Goal: Task Accomplishment & Management: Use online tool/utility

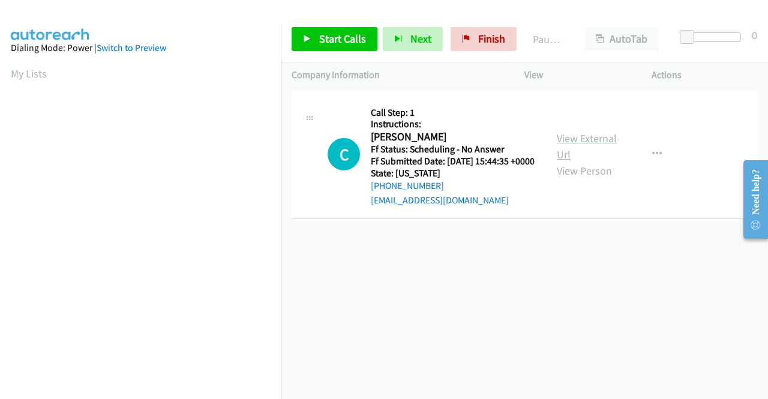
click at [567, 141] on link "View External Url" at bounding box center [587, 146] width 60 height 30
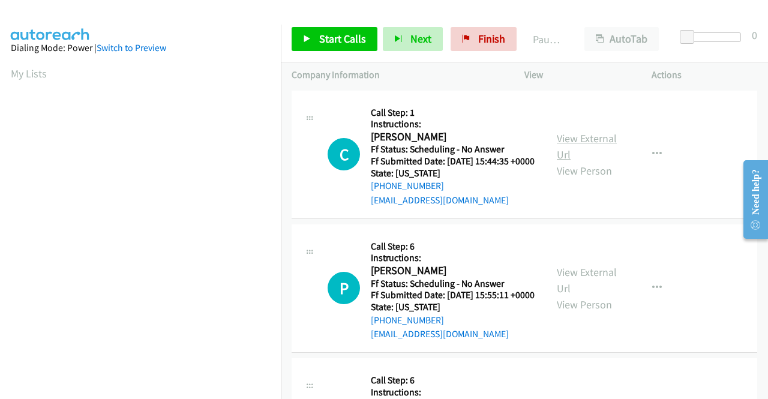
scroll to position [274, 0]
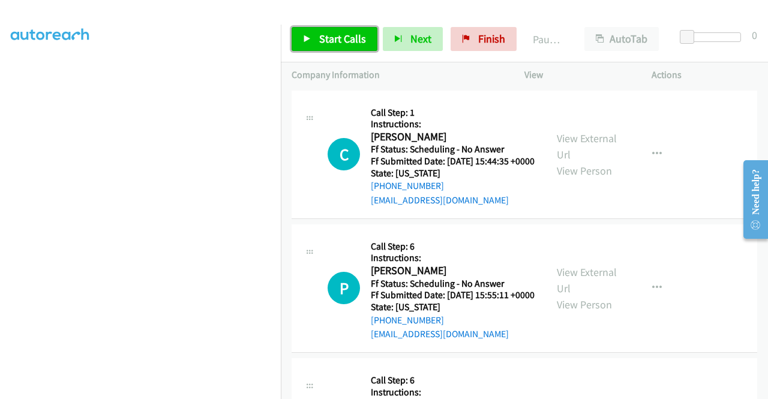
click at [331, 38] on span "Start Calls" at bounding box center [342, 39] width 47 height 14
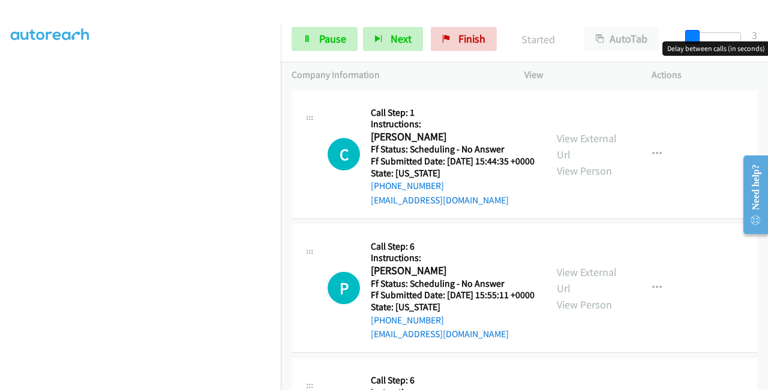
click at [684, 40] on div at bounding box center [713, 41] width 77 height 19
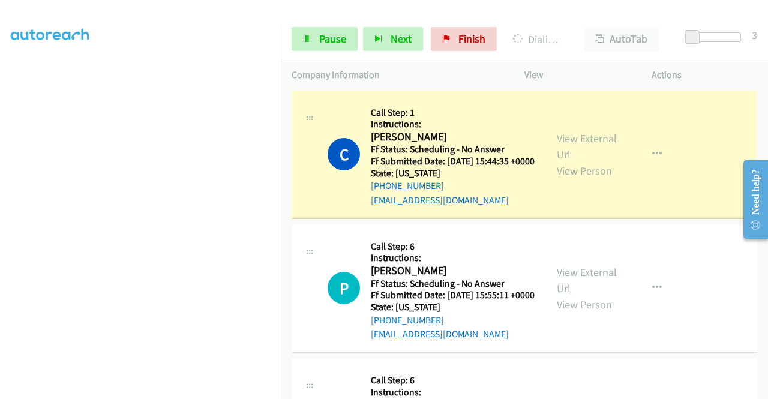
click at [594, 292] on link "View External Url" at bounding box center [587, 280] width 60 height 30
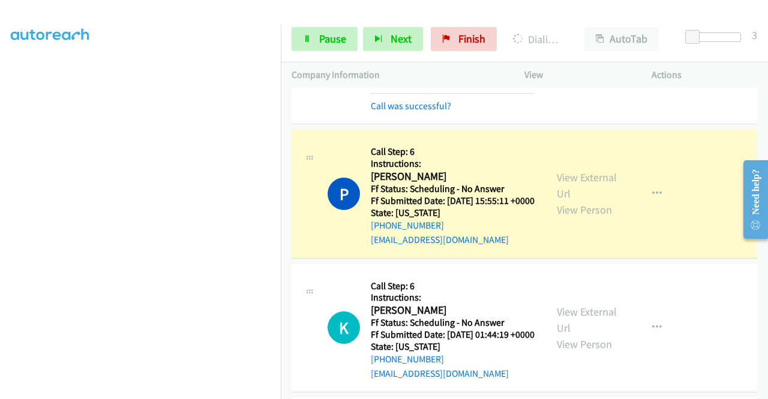
scroll to position [180, 0]
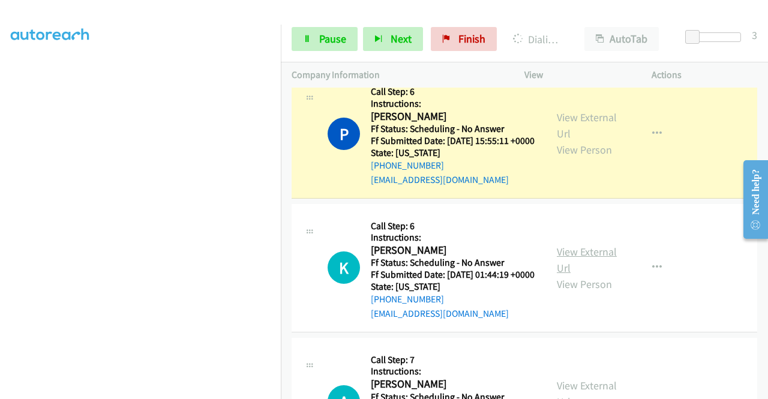
click at [581, 275] on link "View External Url" at bounding box center [587, 260] width 60 height 30
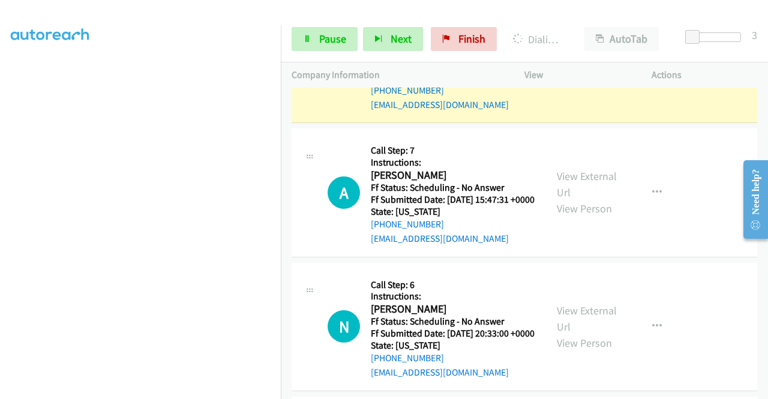
scroll to position [420, 0]
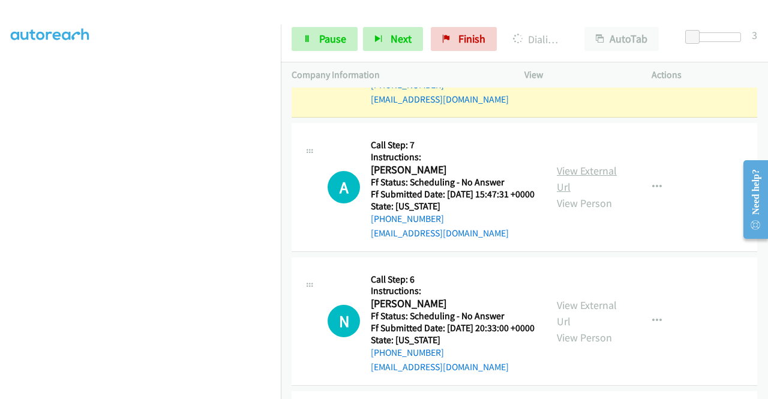
click at [570, 194] on link "View External Url" at bounding box center [587, 179] width 60 height 30
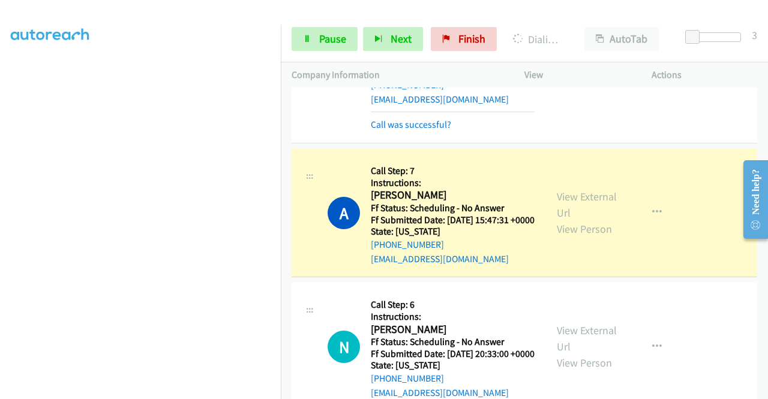
scroll to position [433, 0]
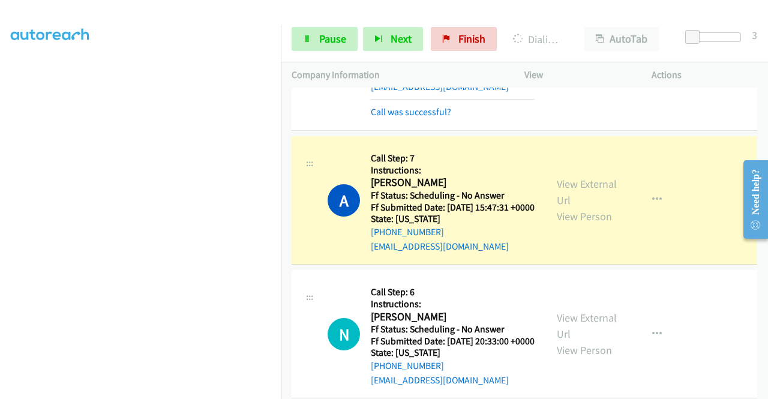
click at [174, 394] on aside "Dialing Mode: Power | Switch to Preview My Lists" at bounding box center [140, 91] width 281 height 665
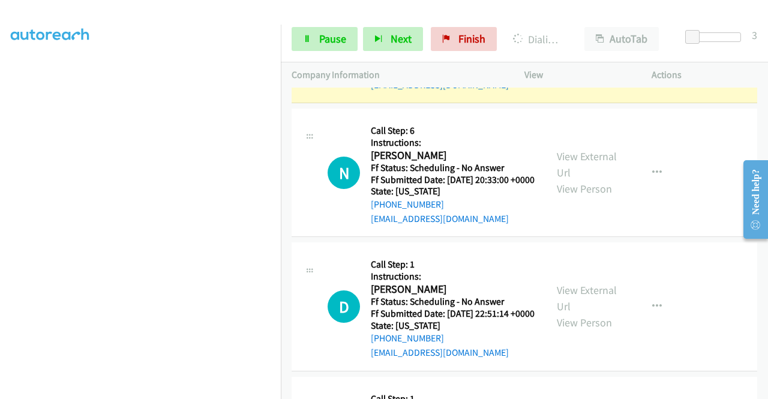
scroll to position [613, 0]
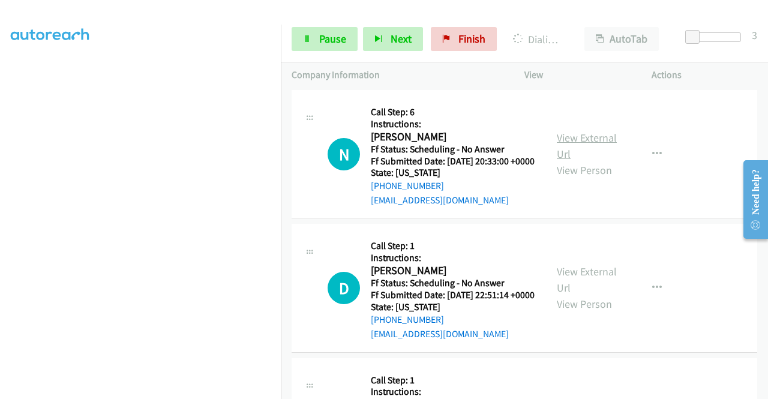
click at [573, 161] on link "View External Url" at bounding box center [587, 146] width 60 height 30
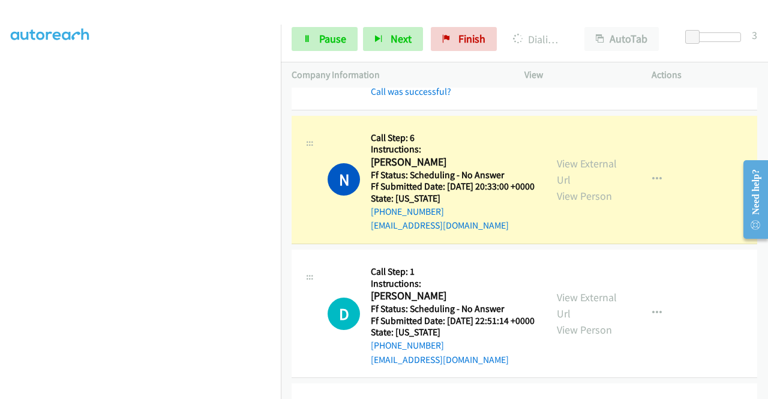
click at [186, 390] on section at bounding box center [140, 114] width 259 height 575
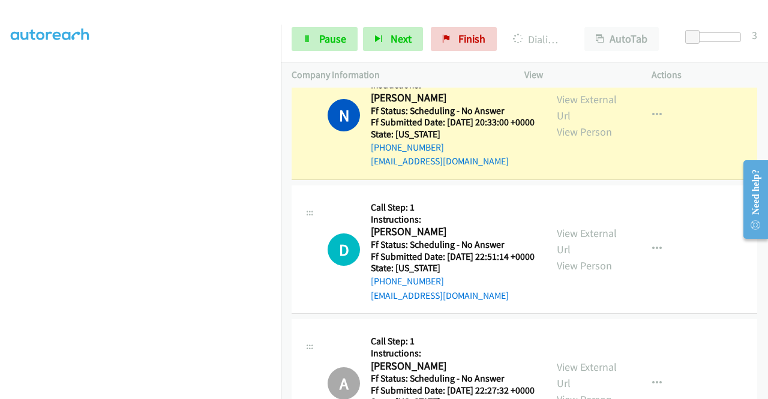
scroll to position [733, 0]
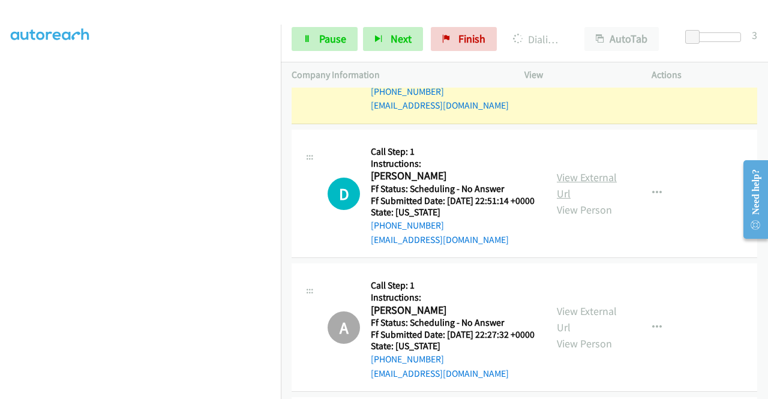
click at [566, 201] on link "View External Url" at bounding box center [587, 185] width 60 height 30
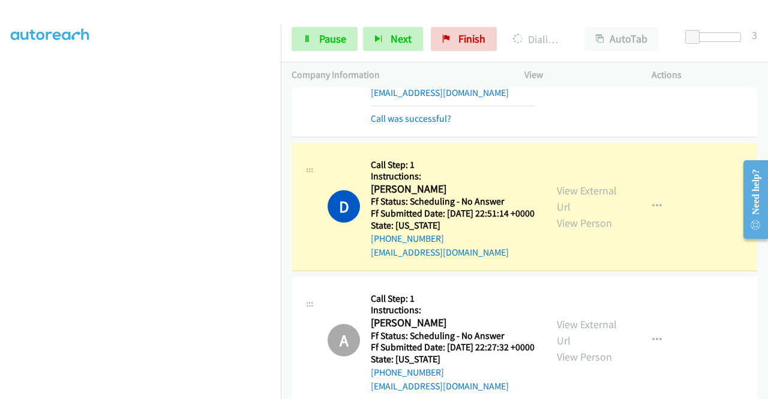
scroll to position [866, 0]
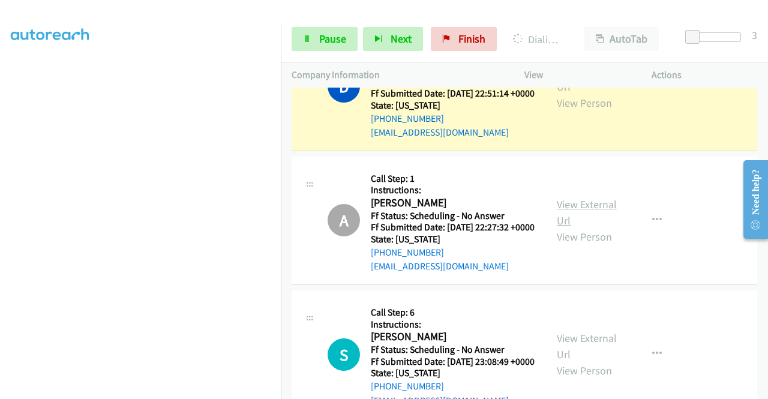
click at [573, 228] on link "View External Url" at bounding box center [587, 213] width 60 height 30
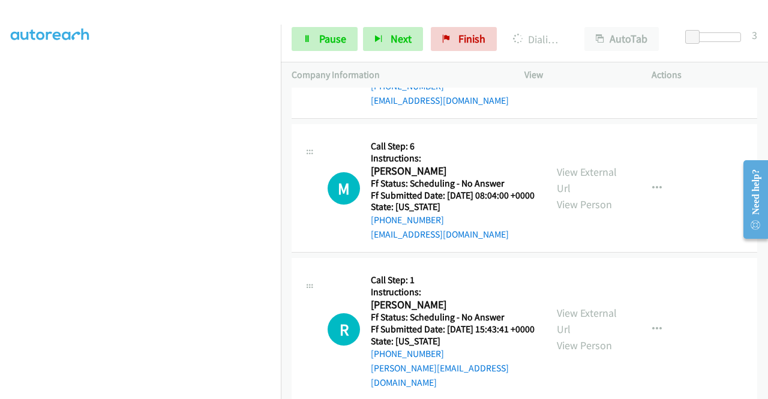
scroll to position [1106, 0]
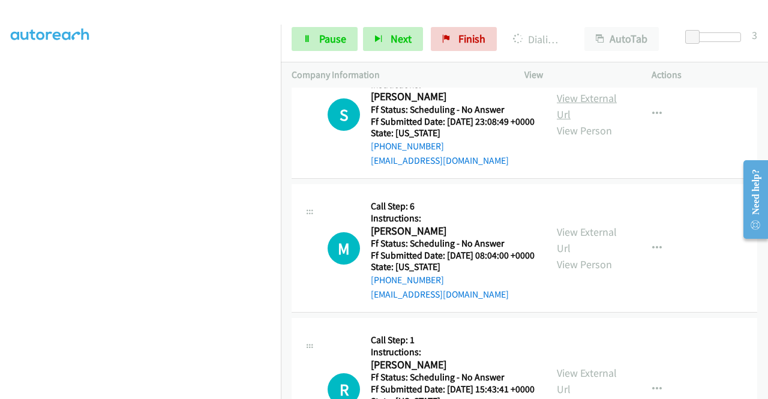
click at [560, 121] on link "View External Url" at bounding box center [587, 106] width 60 height 30
click at [330, 29] on link "Pause" at bounding box center [325, 39] width 66 height 24
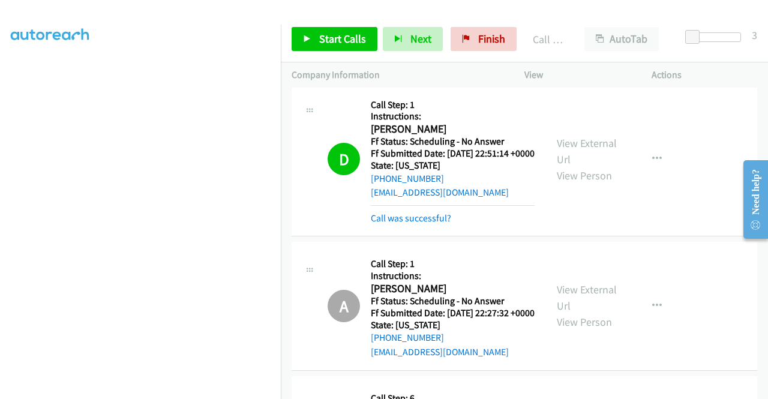
scroll to position [274, 0]
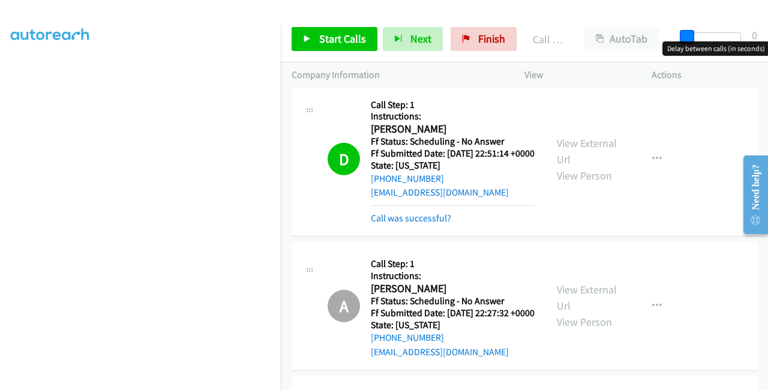
drag, startPoint x: 689, startPoint y: 40, endPoint x: 676, endPoint y: 41, distance: 13.2
click at [676, 41] on div at bounding box center [713, 41] width 77 height 19
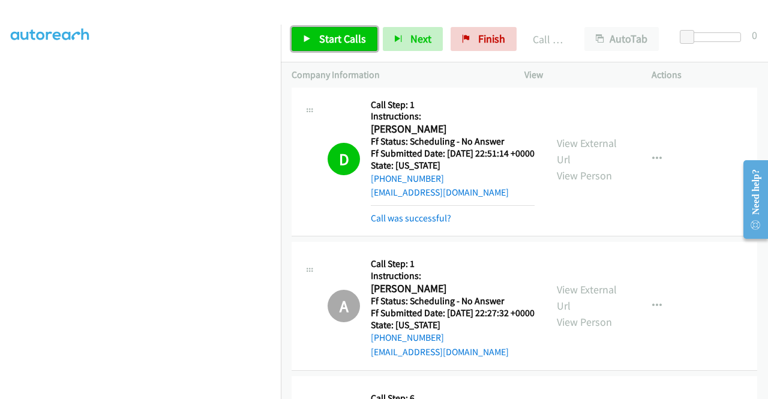
click at [335, 37] on span "Start Calls" at bounding box center [342, 39] width 47 height 14
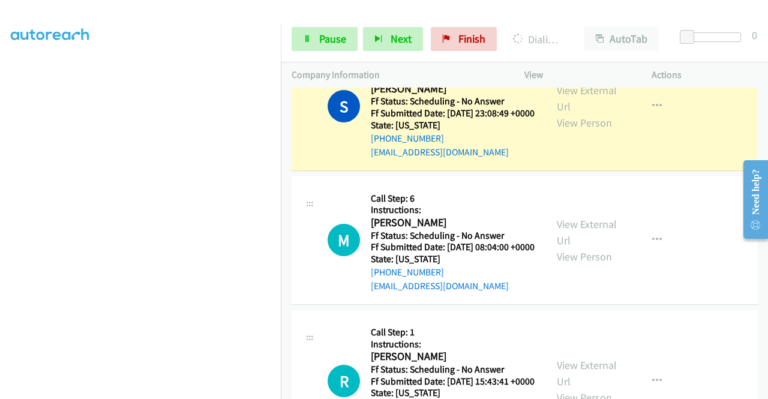
scroll to position [1166, 0]
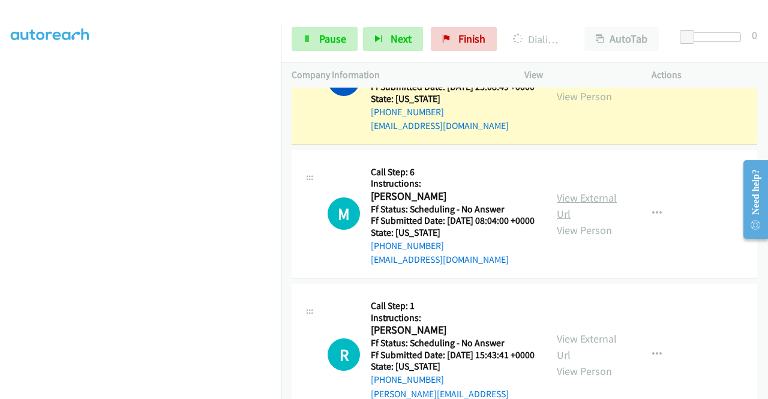
click at [573, 221] on link "View External Url" at bounding box center [587, 206] width 60 height 30
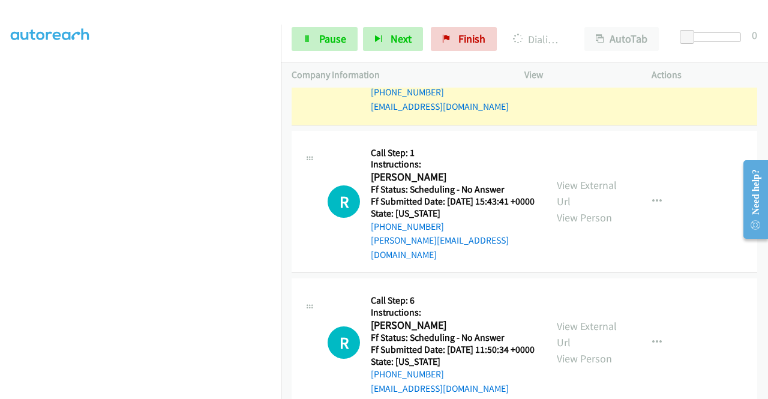
scroll to position [1406, 0]
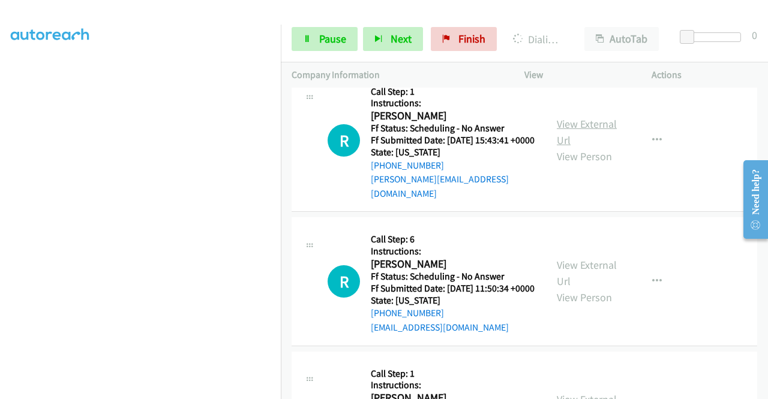
click at [575, 147] on link "View External Url" at bounding box center [587, 132] width 60 height 30
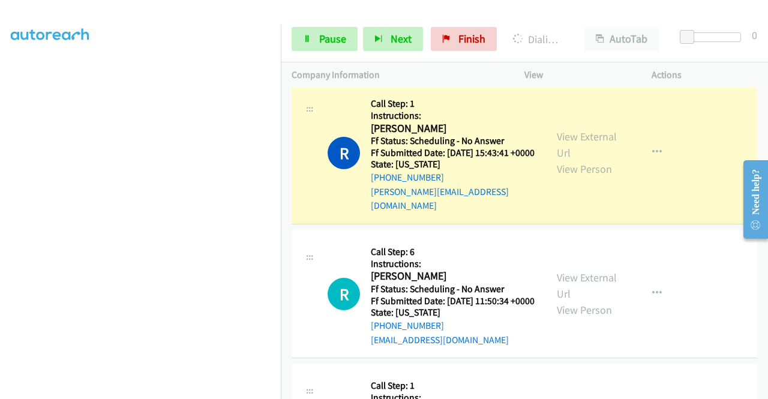
scroll to position [1479, 0]
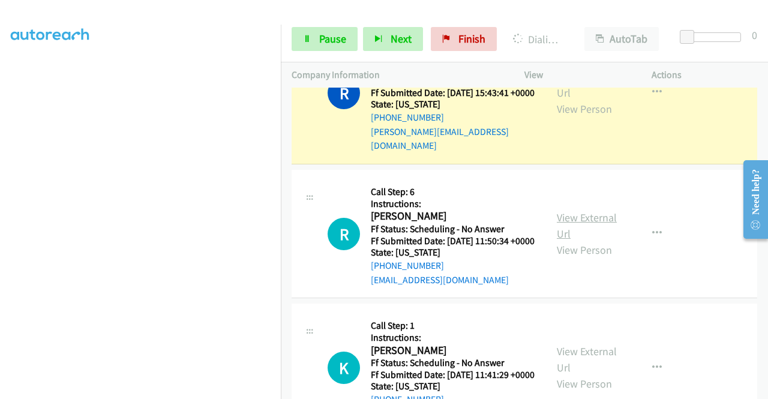
click at [576, 241] on link "View External Url" at bounding box center [587, 226] width 60 height 30
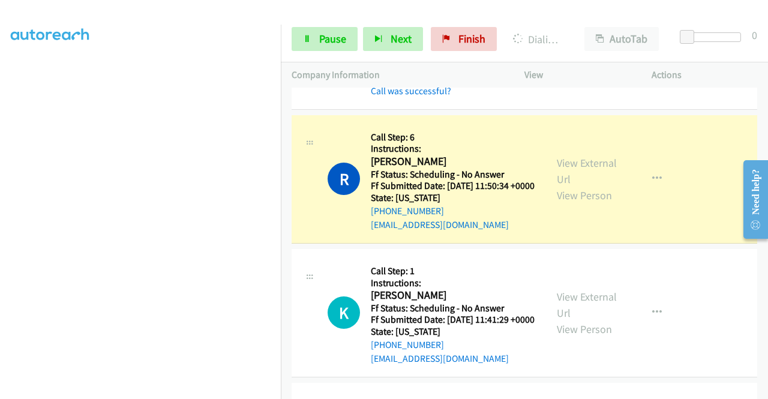
scroll to position [1659, 0]
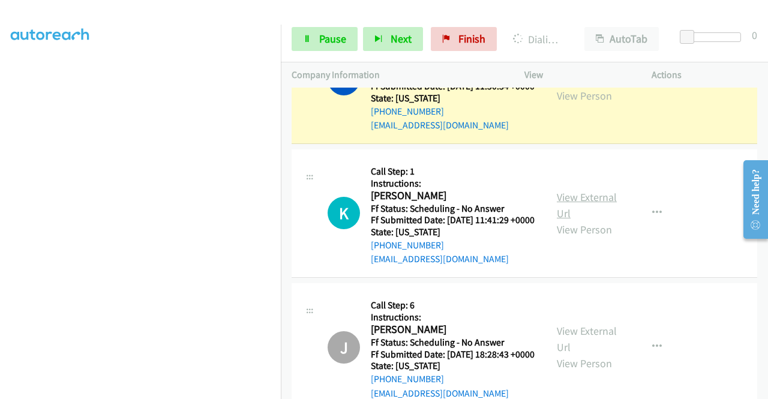
click at [598, 220] on link "View External Url" at bounding box center [587, 205] width 60 height 30
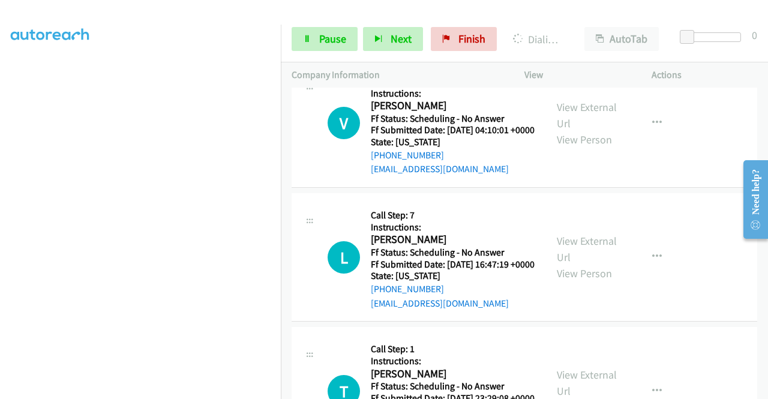
scroll to position [2080, 0]
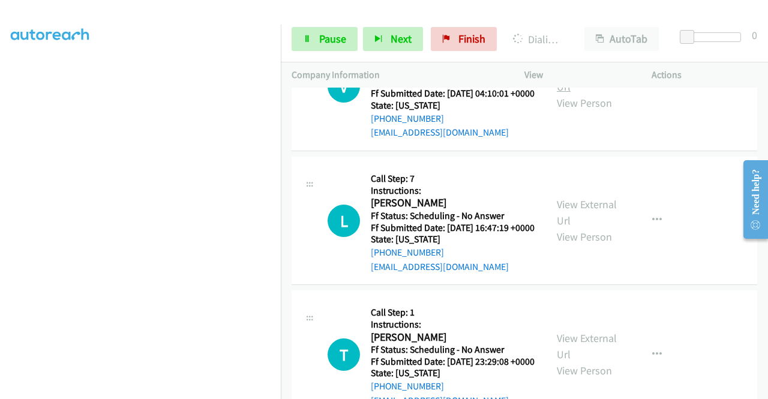
click at [574, 94] on link "View External Url" at bounding box center [587, 79] width 60 height 30
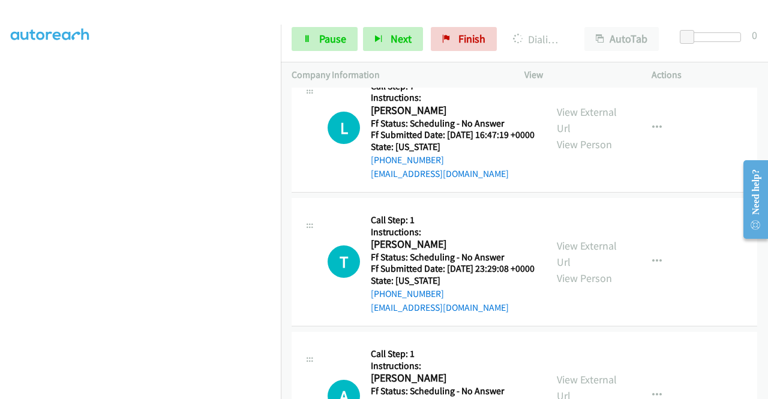
scroll to position [2200, 0]
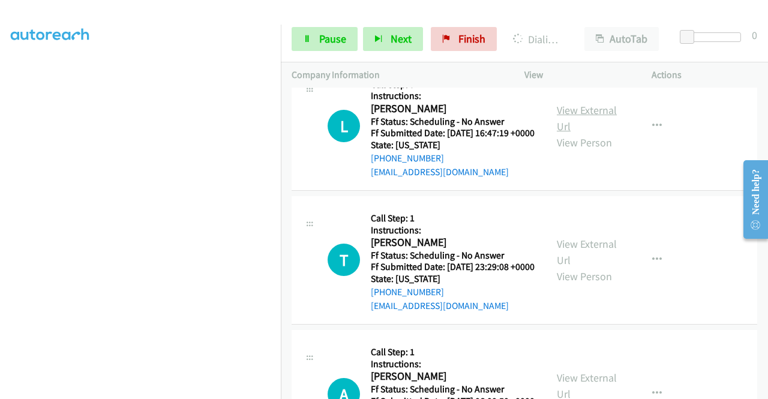
click at [573, 133] on link "View External Url" at bounding box center [587, 118] width 60 height 30
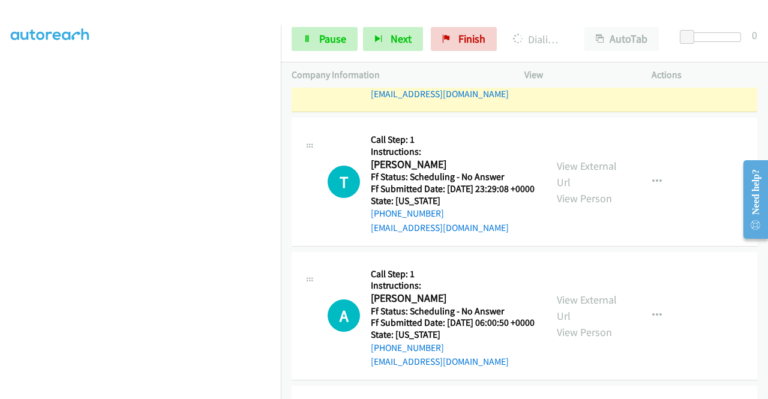
scroll to position [2320, 0]
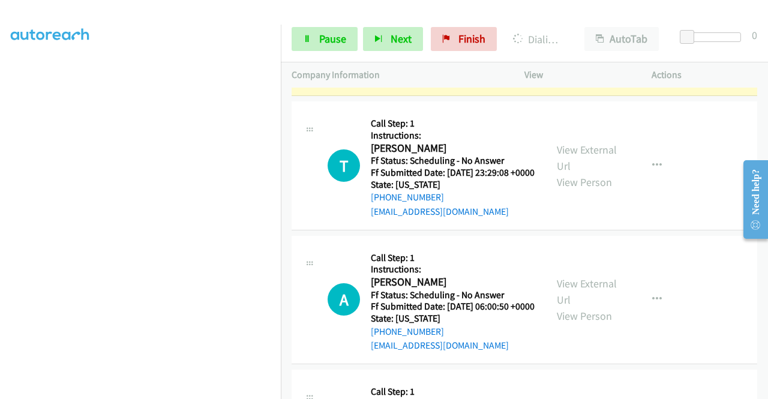
click at [582, 190] on div "View External Url View Person" at bounding box center [588, 166] width 62 height 49
click at [581, 173] on link "View External Url" at bounding box center [587, 158] width 60 height 30
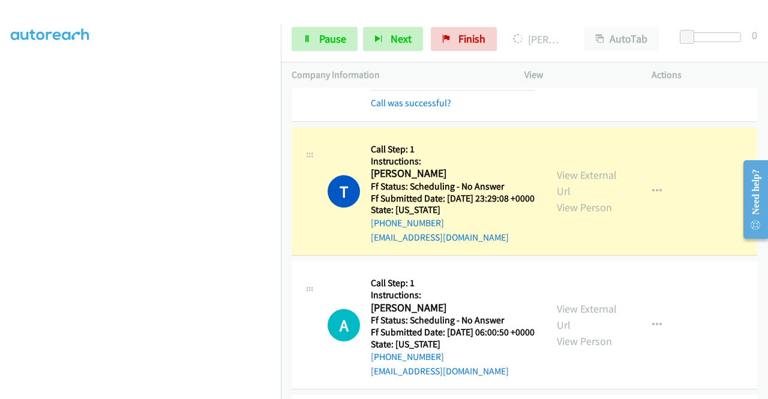
scroll to position [274, 0]
click at [336, 46] on link "Pause" at bounding box center [325, 39] width 66 height 24
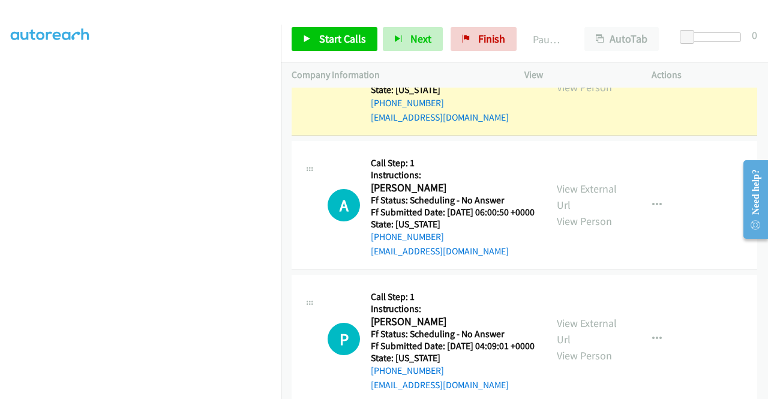
scroll to position [2500, 0]
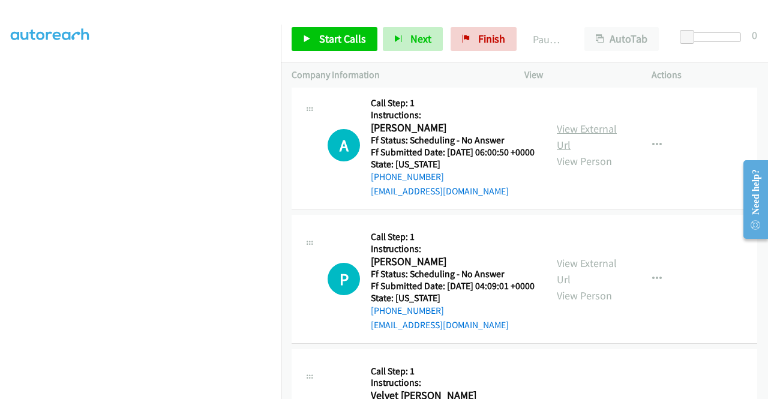
click at [575, 152] on link "View External Url" at bounding box center [587, 137] width 60 height 30
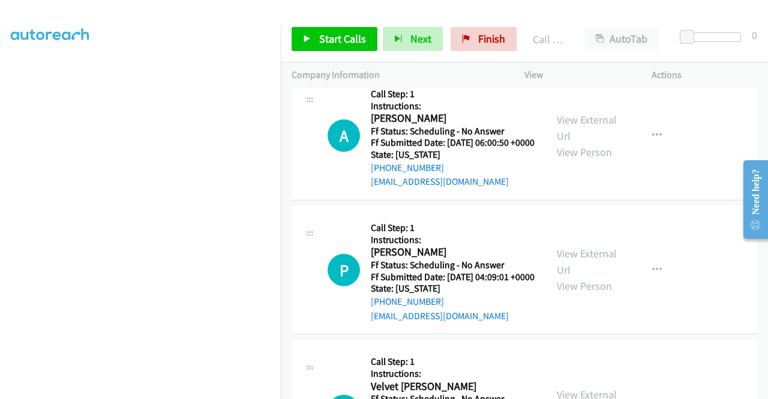
scroll to position [2620, 0]
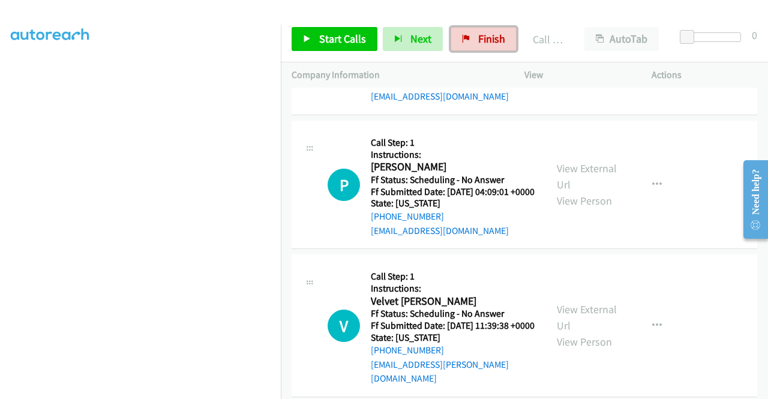
drag, startPoint x: 485, startPoint y: 33, endPoint x: 448, endPoint y: 53, distance: 42.5
click at [485, 33] on span "Finish" at bounding box center [491, 39] width 27 height 14
